Goal: Information Seeking & Learning: Understand process/instructions

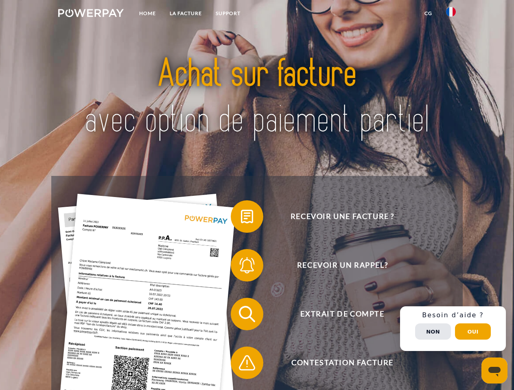
click at [91, 14] on img at bounding box center [90, 13] width 65 height 8
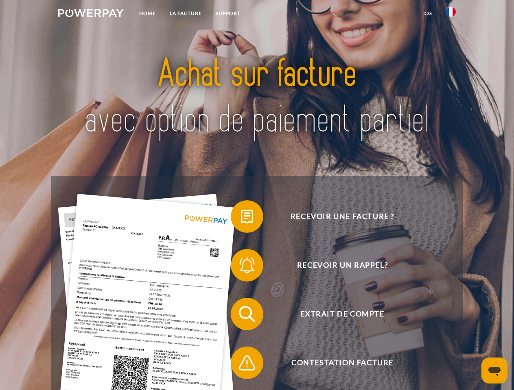
click at [451, 14] on img at bounding box center [451, 12] width 10 height 10
click at [428, 13] on link "CG" at bounding box center [428, 13] width 22 height 15
click at [241, 218] on span at bounding box center [234, 216] width 41 height 41
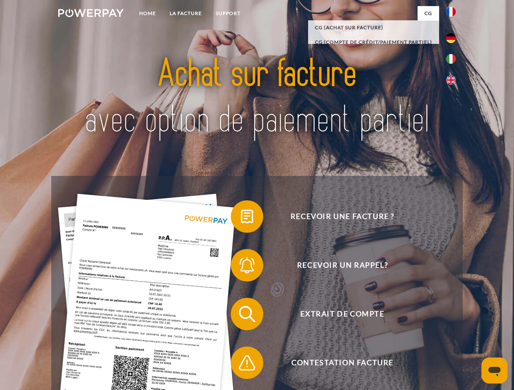
click at [241, 267] on span at bounding box center [234, 265] width 41 height 41
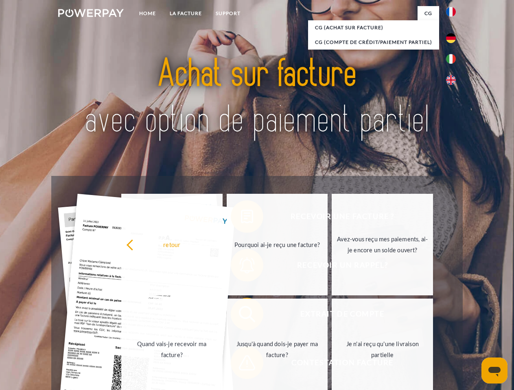
click at [241, 316] on link "Jusqu'à quand dois-je payer ma facture?" at bounding box center [277, 350] width 101 height 102
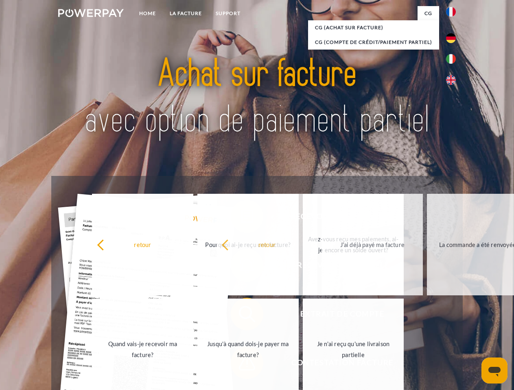
click at [241, 365] on span at bounding box center [234, 363] width 41 height 41
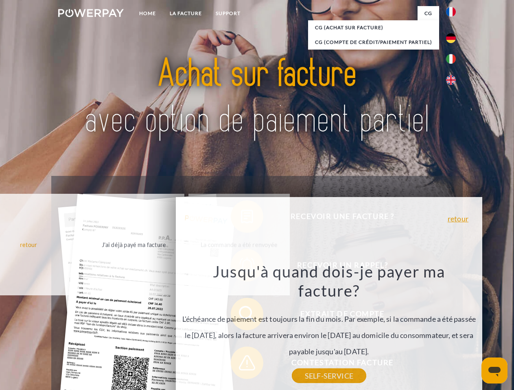
click at [453, 329] on div "Recevoir une facture ? Recevoir un rappel? Extrait de compte retour" at bounding box center [256, 338] width 411 height 325
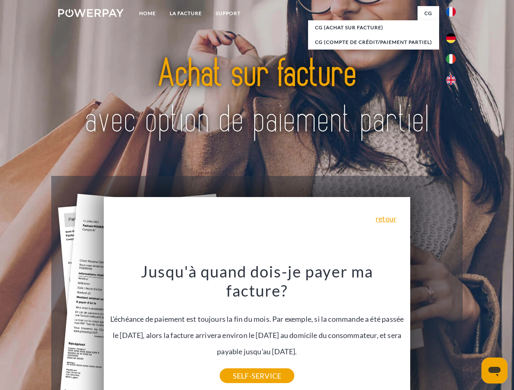
click at [433, 331] on span "Extrait de compte" at bounding box center [341, 314] width 199 height 33
click at [473, 332] on header "Home LA FACTURE Support" at bounding box center [257, 281] width 514 height 562
